Goal: Download file/media

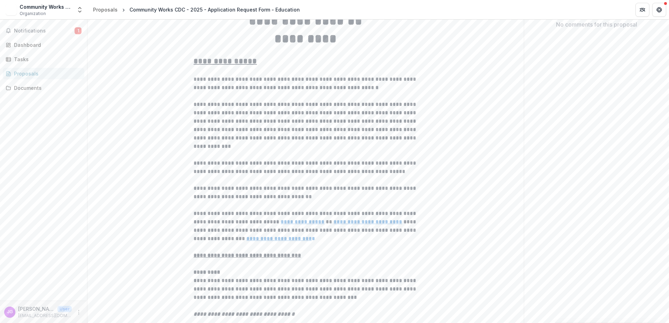
scroll to position [140, 0]
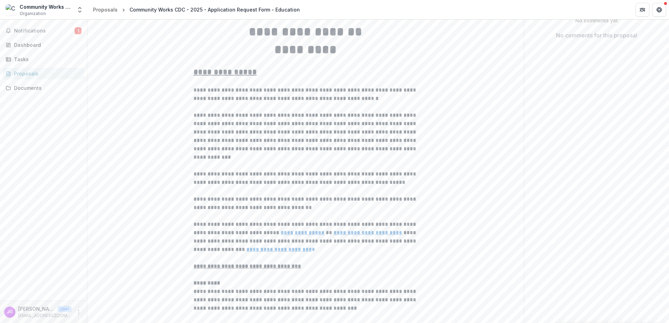
click at [280, 141] on p "**********" at bounding box center [305, 136] width 224 height 50
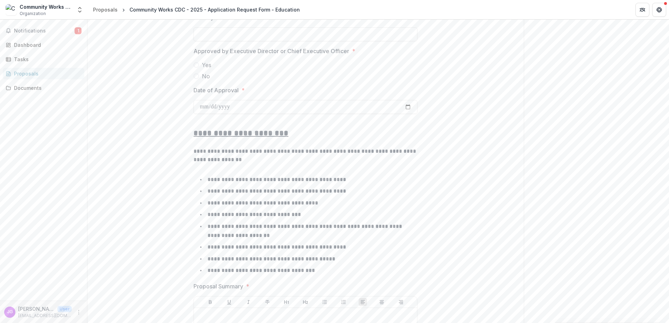
scroll to position [1294, 0]
click at [32, 88] on div "Documents" at bounding box center [46, 87] width 65 height 7
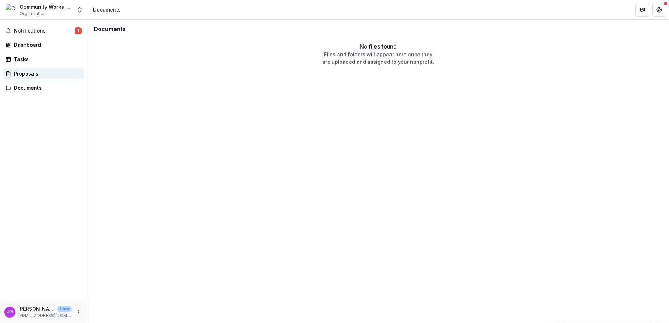
click at [26, 75] on div "Proposals" at bounding box center [46, 73] width 65 height 7
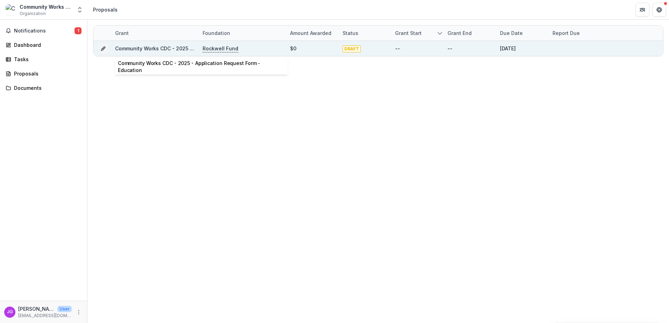
click at [155, 49] on link "Community Works CDC - 2025 - Application Request Form - Education" at bounding box center [200, 48] width 170 height 6
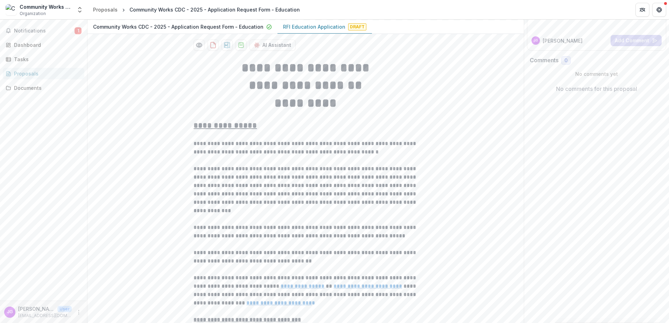
scroll to position [105, 0]
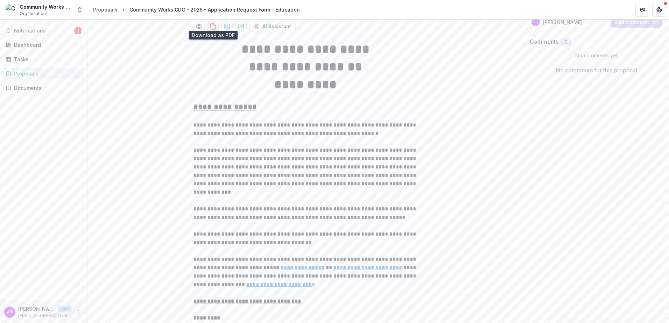
click at [210, 23] on icon "download-proposal" at bounding box center [213, 26] width 7 height 7
